Goal: Task Accomplishment & Management: Complete application form

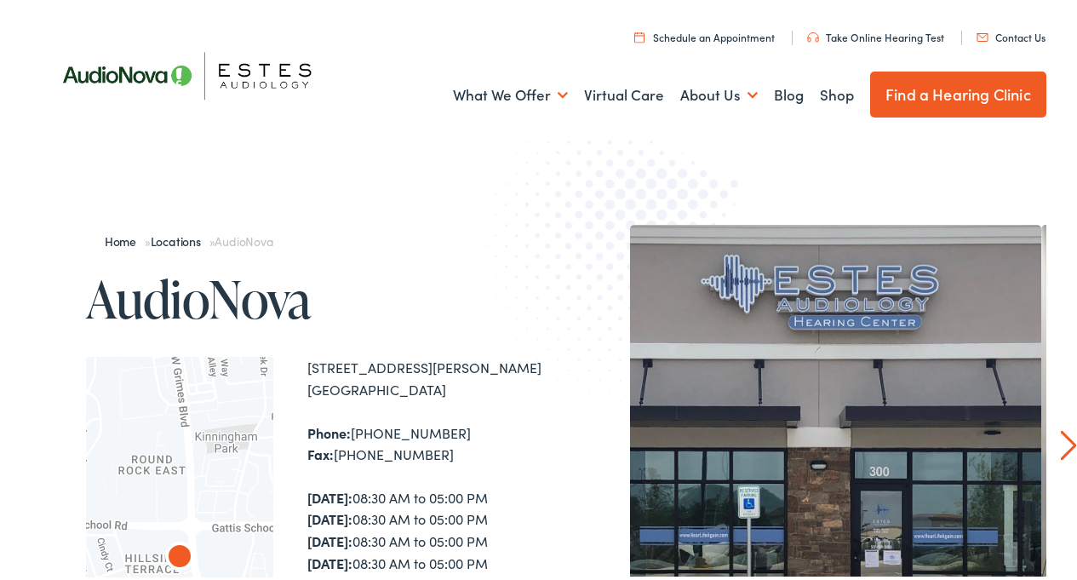
click at [987, 32] on link "Contact Us" at bounding box center [1010, 33] width 69 height 14
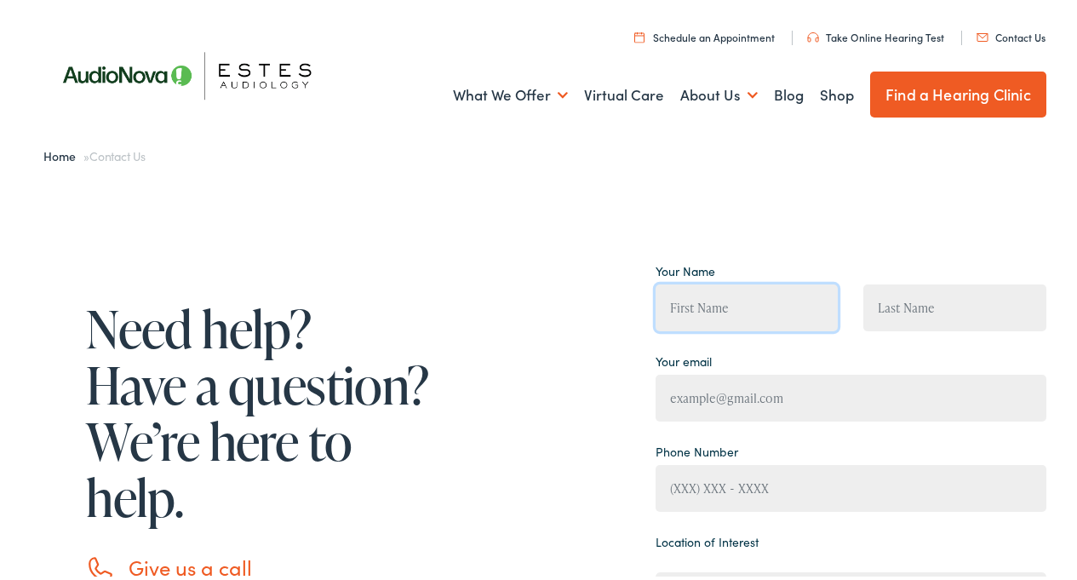
click at [690, 315] on input "Contact form" at bounding box center [746, 304] width 183 height 47
type input "Bryan"
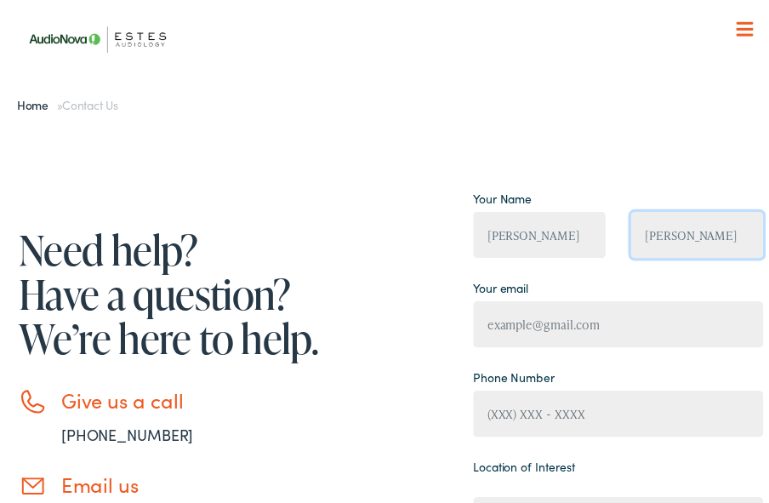
type input "Walker"
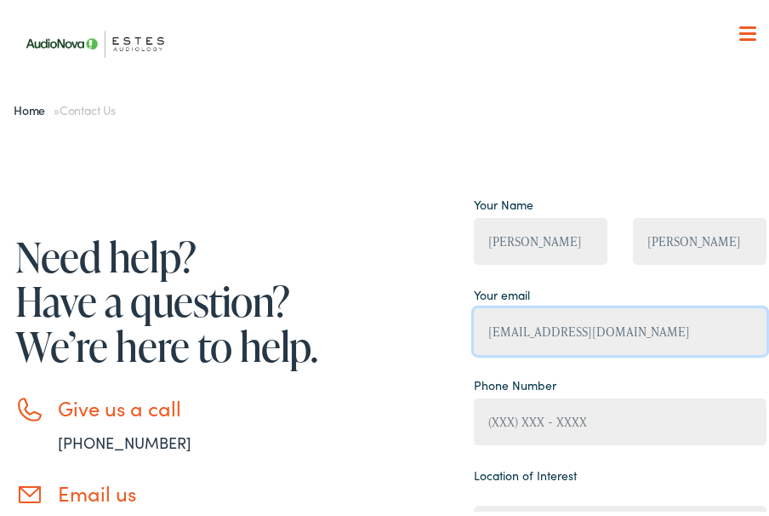
type input "walkerbryanr@gmail.com"
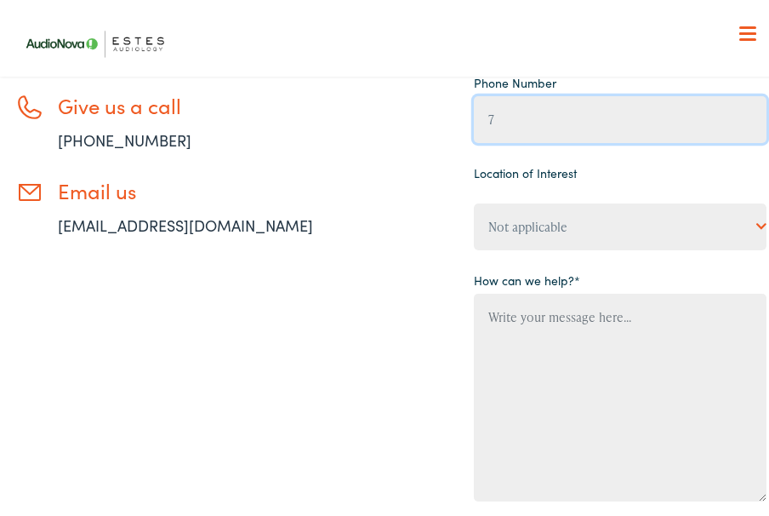
scroll to position [306, 0]
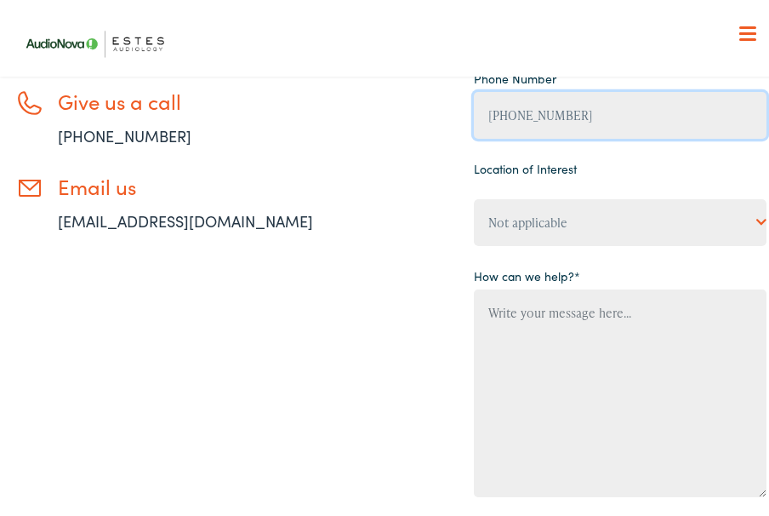
type input "(737) 226-3761"
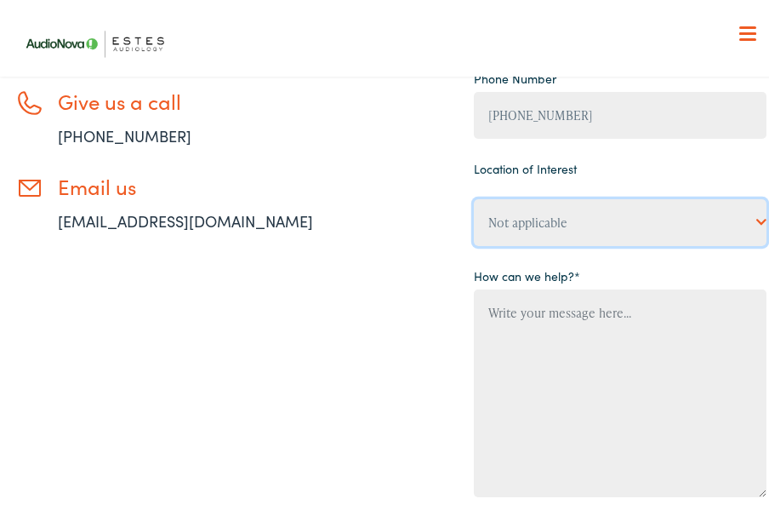
click at [599, 220] on select "Not applicable Estes Audiology, Austin Estes Audiology, Baton Rouge Estes Audio…" at bounding box center [620, 218] width 293 height 47
select select "Estes Audiology, Round Rock"
click at [474, 195] on select "Not applicable Estes Audiology, Austin Estes Audiology, Baton Rouge Estes Audio…" at bounding box center [620, 218] width 293 height 47
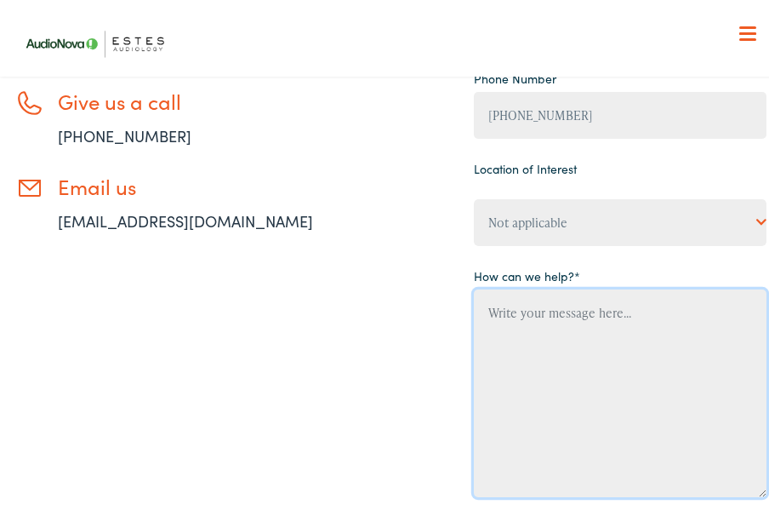
click at [528, 352] on textarea "Contact form" at bounding box center [620, 389] width 293 height 208
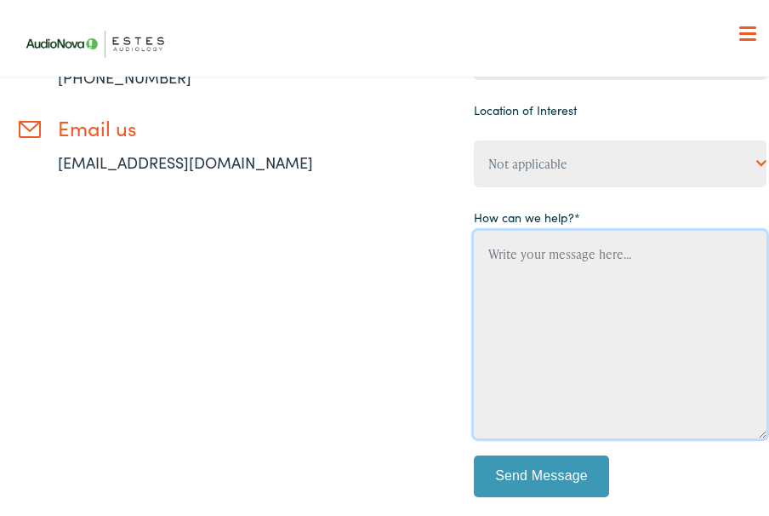
scroll to position [373, 0]
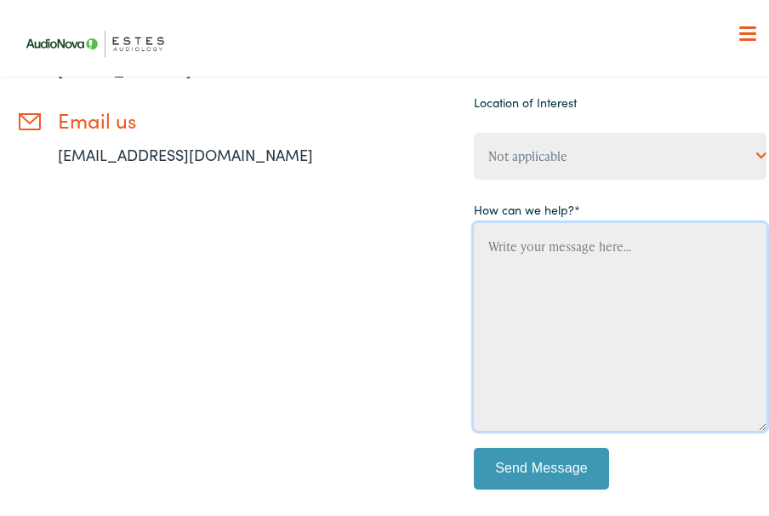
click at [540, 253] on textarea "Contact form" at bounding box center [620, 323] width 293 height 208
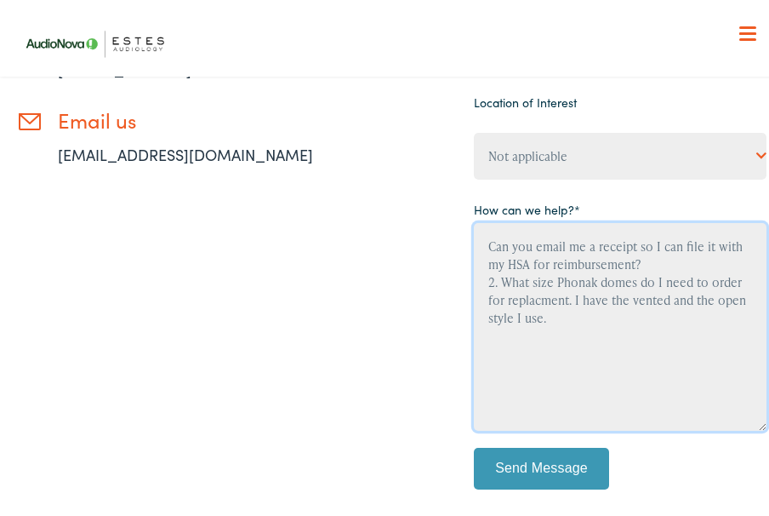
click at [528, 291] on textarea "Can you email me a receipt so I can file it with my HSA for reimbursement? 2. W…" at bounding box center [620, 323] width 293 height 208
click at [477, 244] on textarea "Can you email me a receipt so I can file it with my HSA for reimbursement? 2. W…" at bounding box center [620, 323] width 293 height 208
click at [603, 305] on textarea "1. Can you email me a receipt so I can file it with my HSA for reimbursement? 2…" at bounding box center [620, 323] width 293 height 208
type textarea "1. Can you email me a receipt so I can file it with my HSA for reimbursement? 2…"
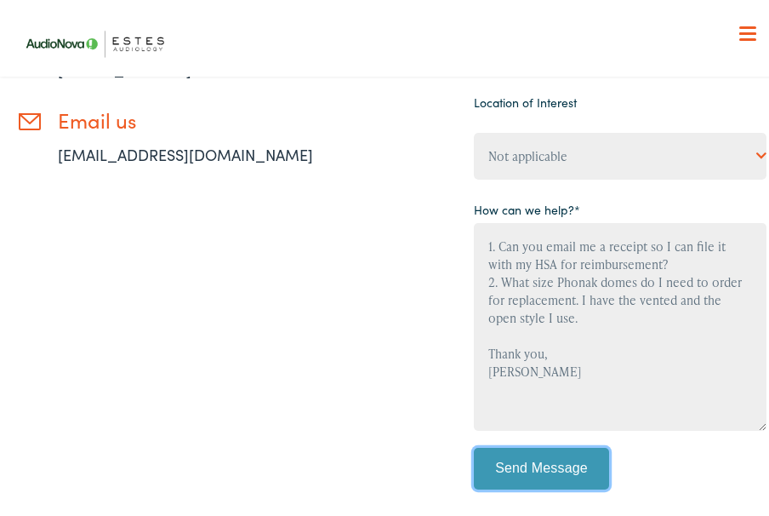
click at [517, 470] on input "Send Message" at bounding box center [542, 464] width 136 height 43
click at [514, 457] on input "Send Message" at bounding box center [542, 464] width 136 height 43
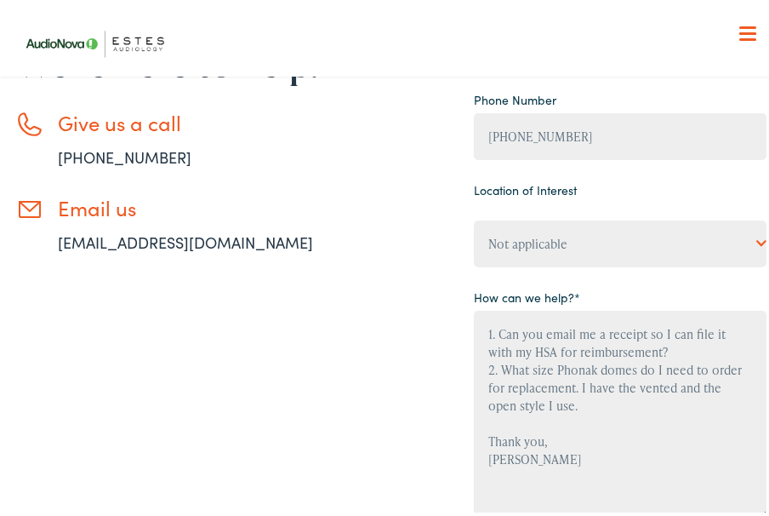
scroll to position [289, 0]
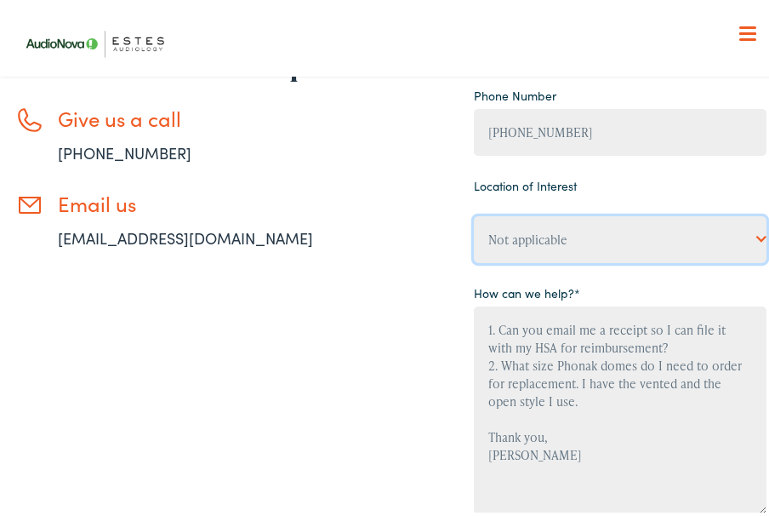
click at [545, 239] on select "Not applicable Estes Audiology, Austin Estes Audiology, Baton Rouge Estes Audio…" at bounding box center [620, 235] width 293 height 47
click at [474, 212] on select "Not applicable Estes Audiology, Austin Estes Audiology, Baton Rouge Estes Audio…" at bounding box center [620, 235] width 293 height 47
click at [414, 330] on div "Need help? Have a question? We’re here to help. Give us a call 888-480-2052 Ema…" at bounding box center [390, 302] width 751 height 808
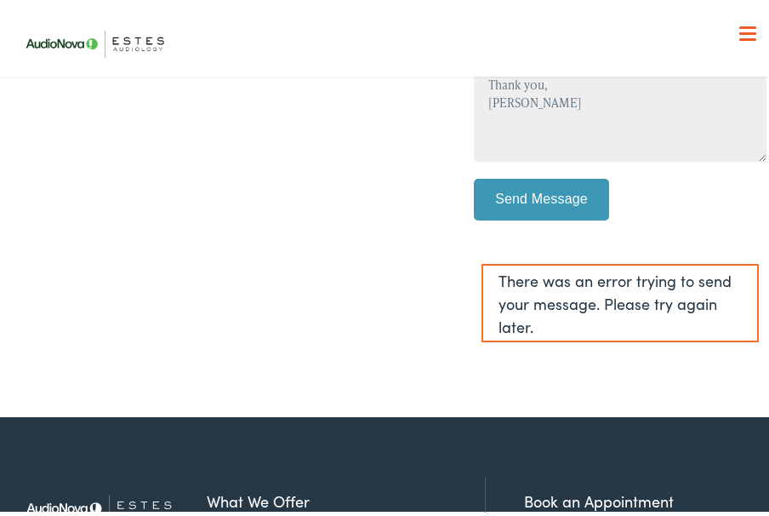
scroll to position [657, 0]
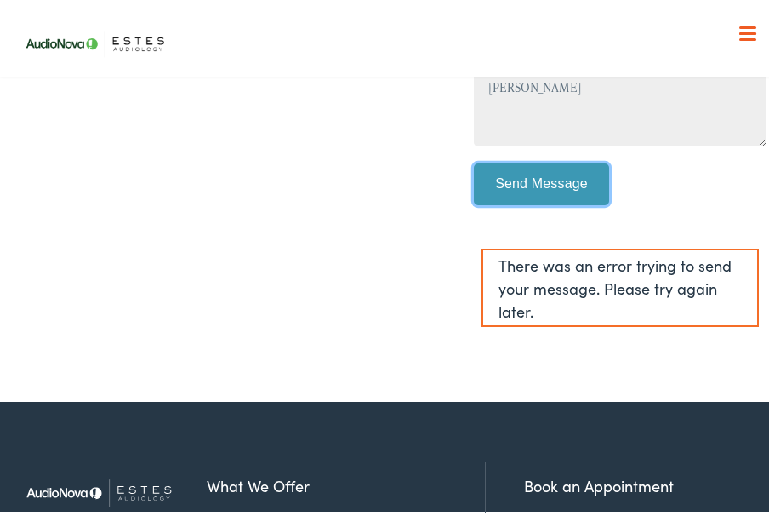
click at [552, 173] on input "Send Message" at bounding box center [542, 180] width 136 height 43
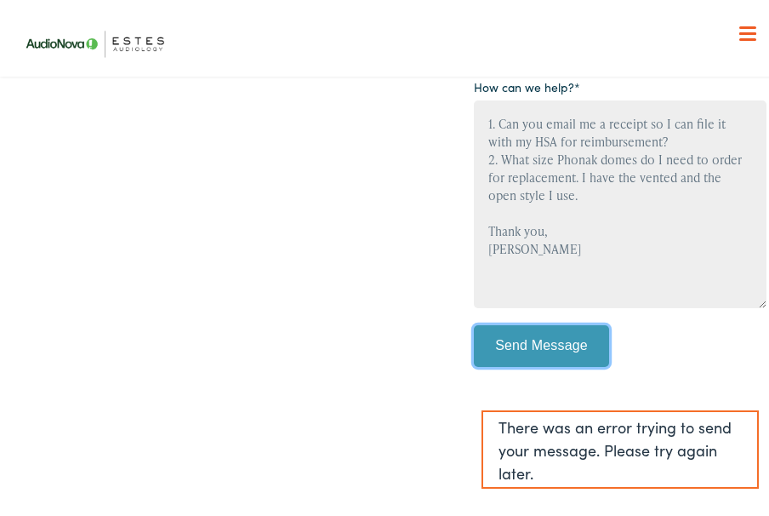
scroll to position [561, 0]
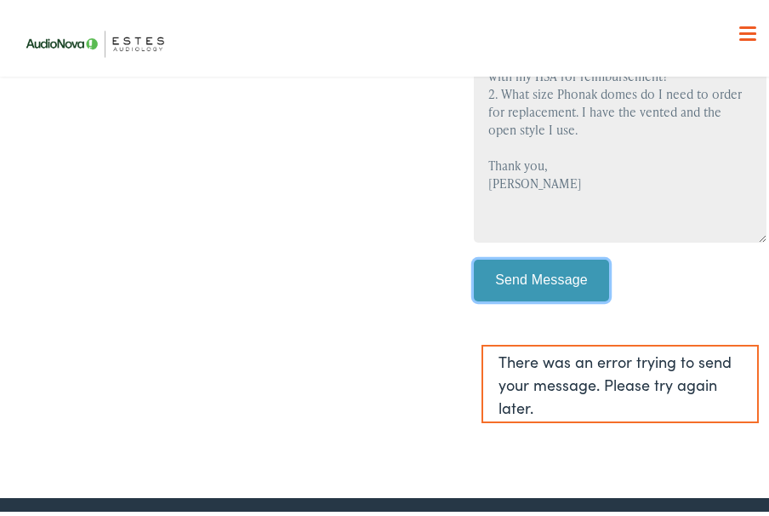
click at [526, 273] on input "Send Message" at bounding box center [542, 276] width 136 height 43
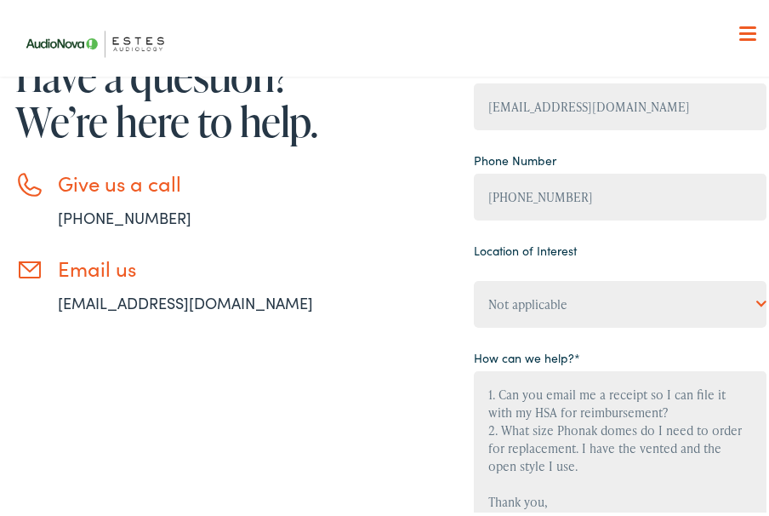
scroll to position [0, 0]
